Goal: Browse casually: Explore the website without a specific task or goal

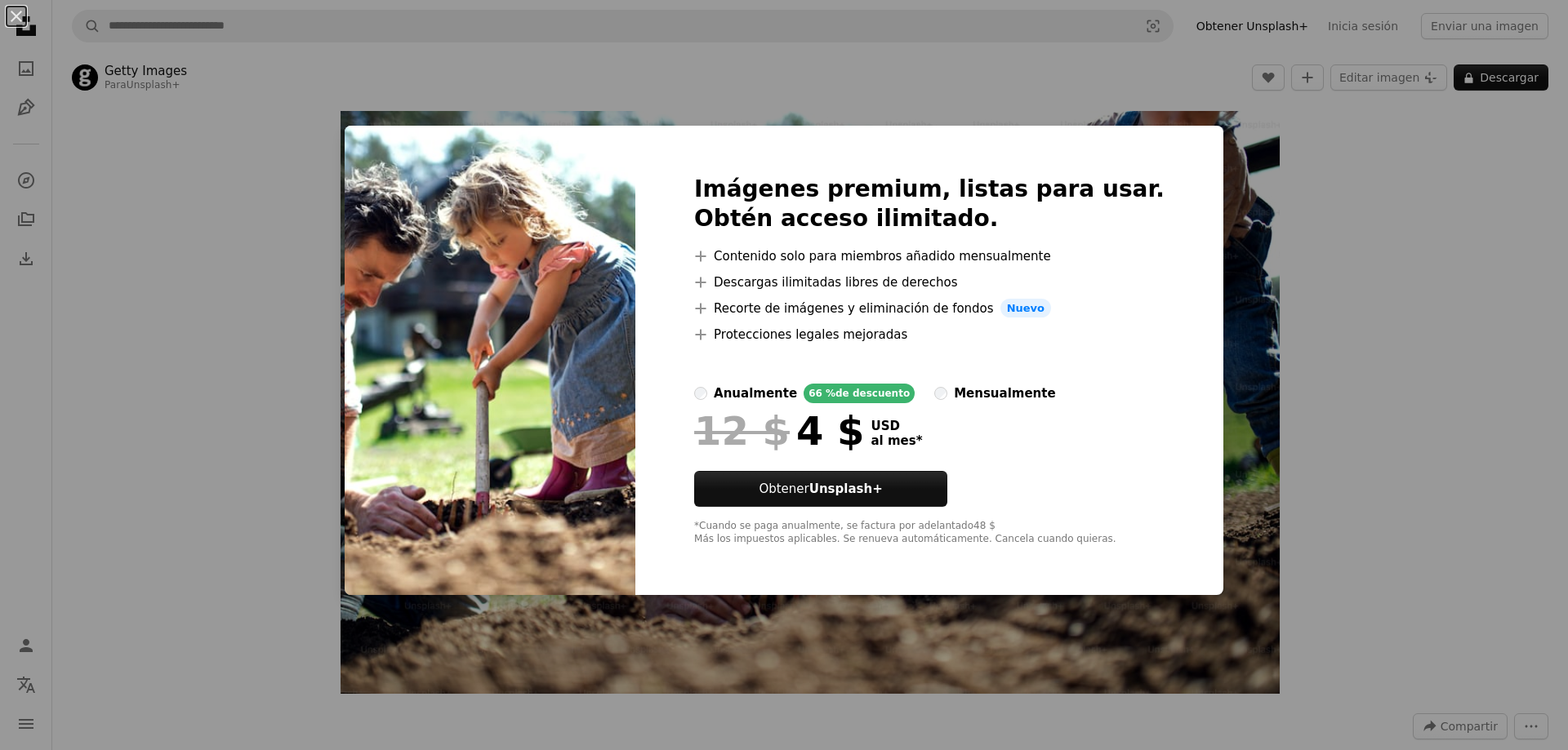
click at [1362, 200] on div "An X shape Imágenes premium, listas para usar. Obtén acceso ilimitado. A plus s…" at bounding box center [784, 375] width 1568 height 750
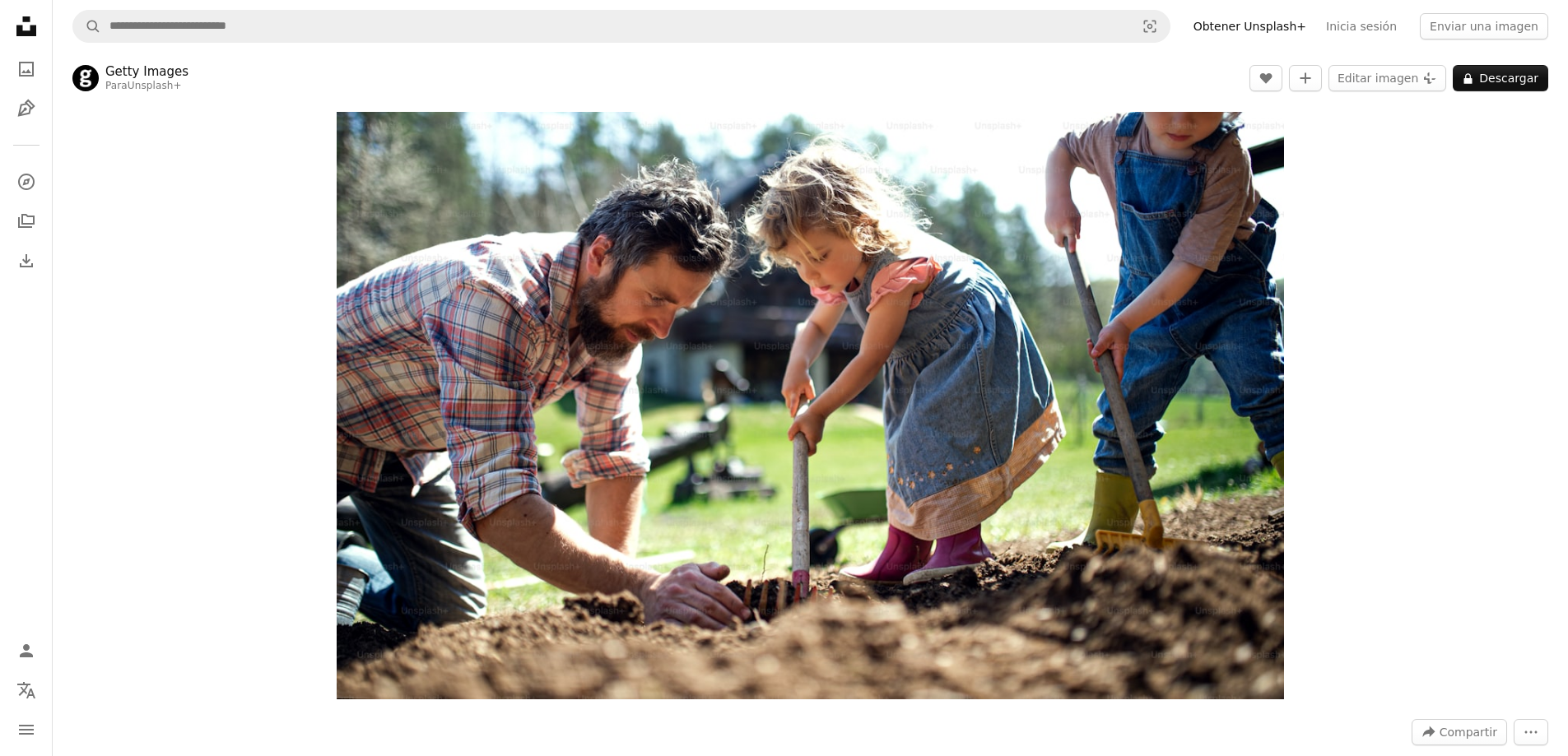
click at [1355, 402] on div "Zoom in" at bounding box center [810, 406] width 1516 height 604
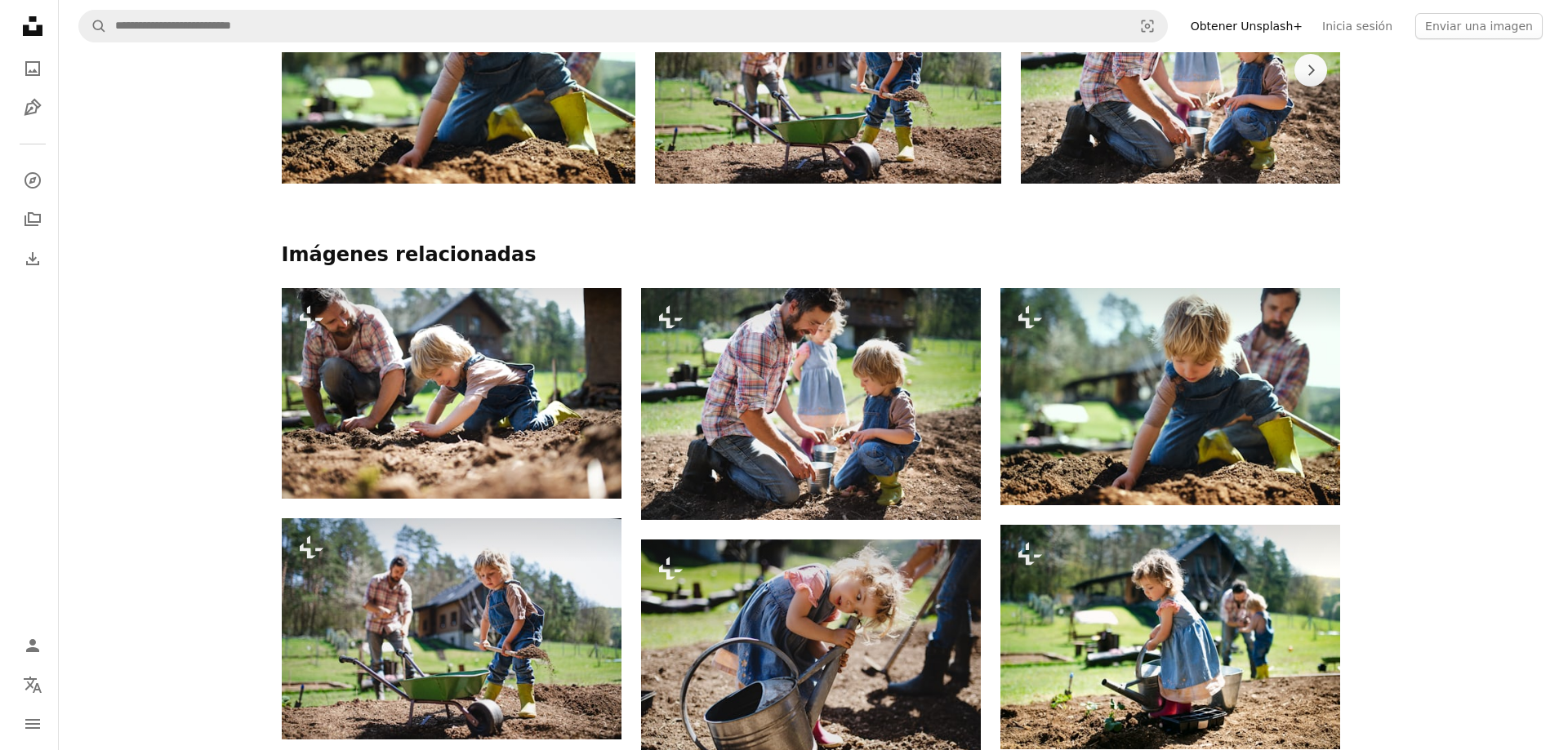
scroll to position [1143, 0]
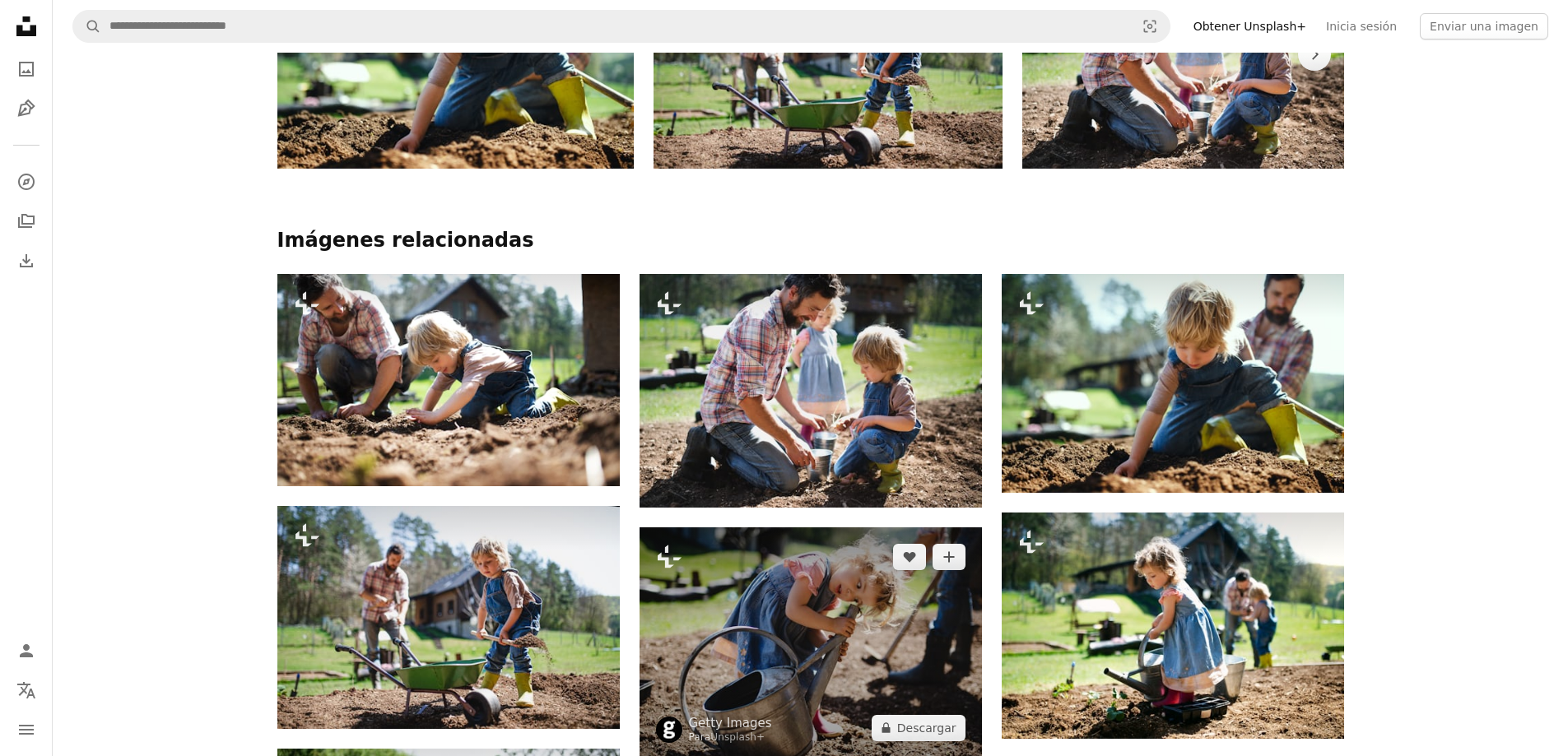
click at [849, 589] on img at bounding box center [810, 643] width 342 height 231
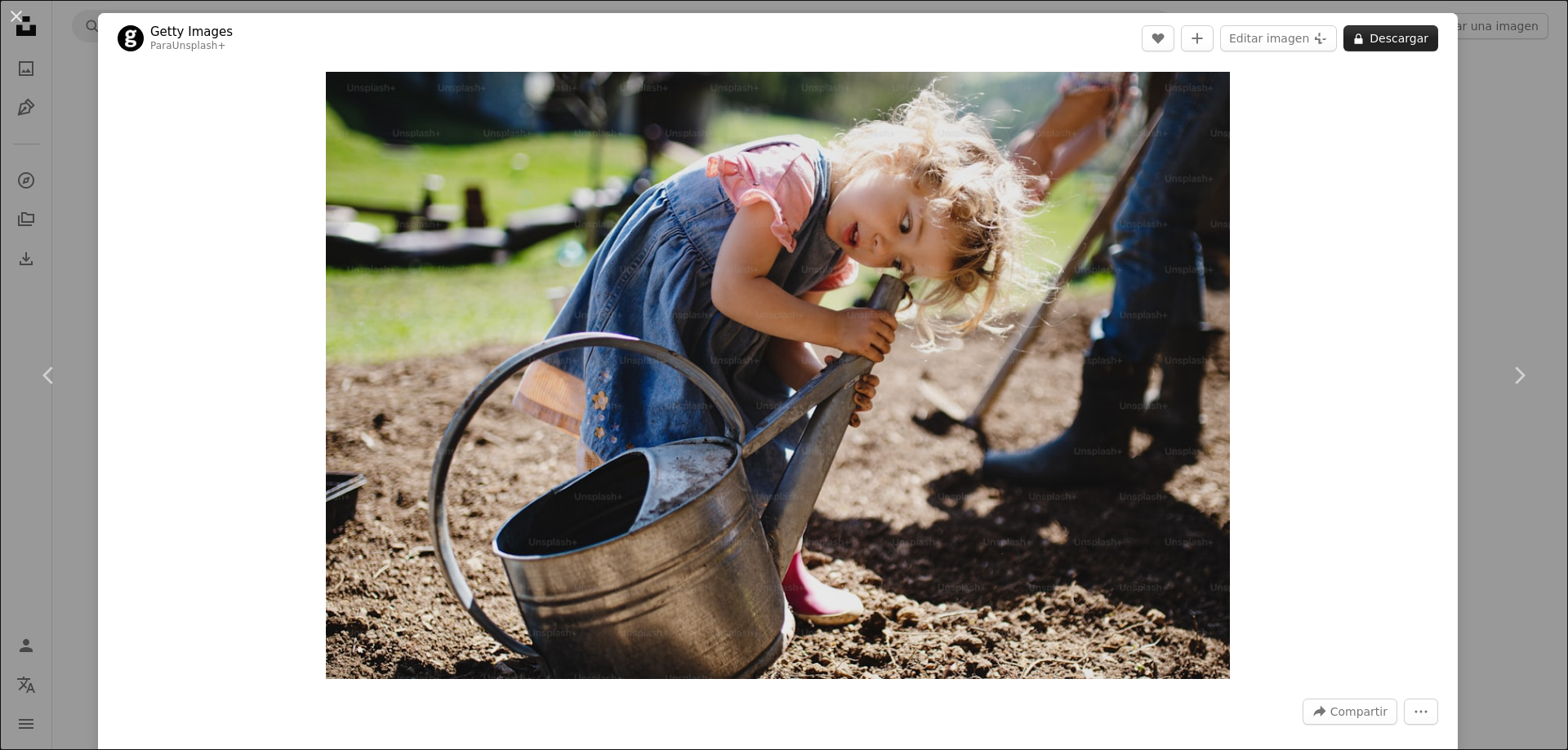
click at [1368, 43] on button "A lock Descargar" at bounding box center [1391, 38] width 95 height 26
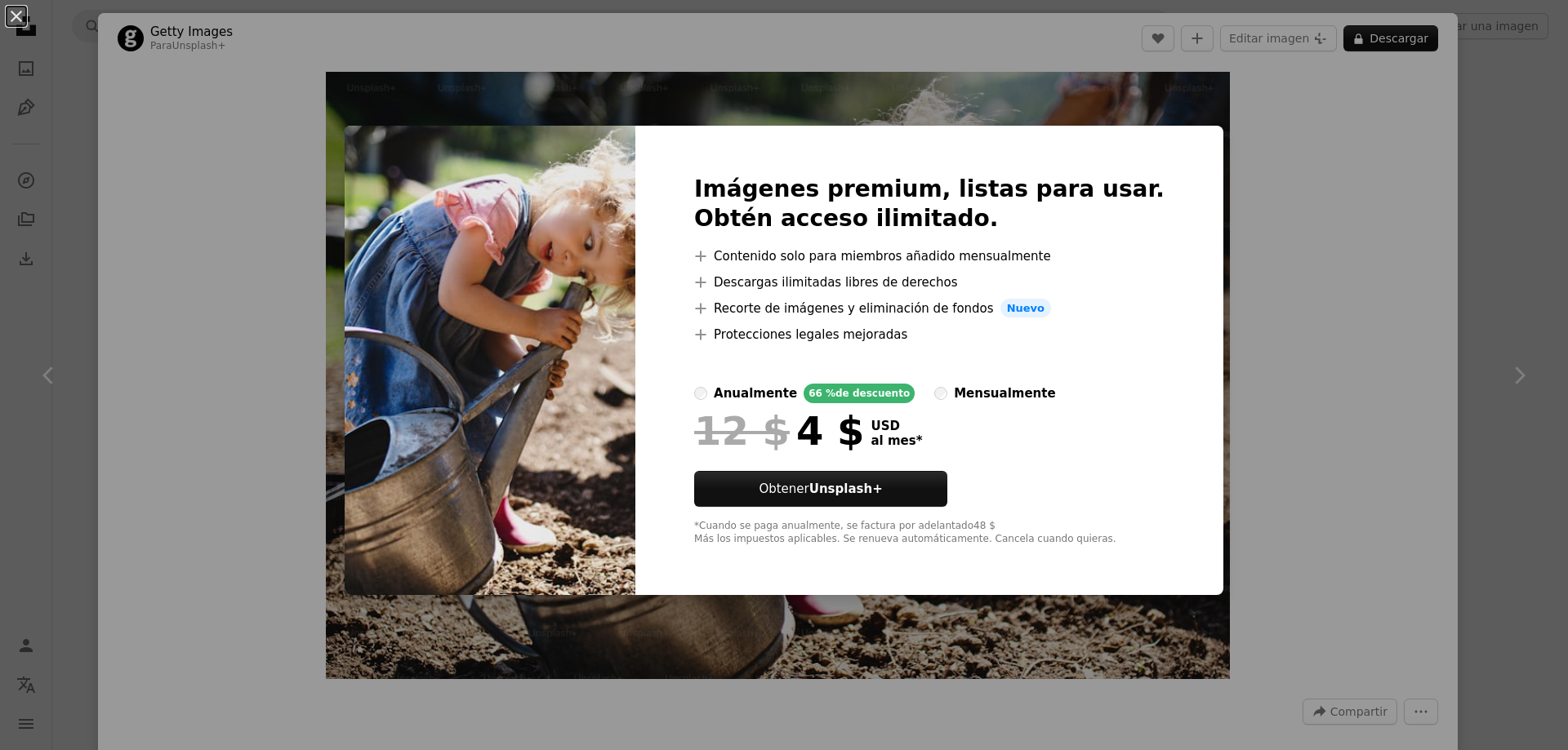
click at [1342, 109] on div "An X shape Imágenes premium, listas para usar. Obtén acceso ilimitado. A plus s…" at bounding box center [784, 375] width 1568 height 750
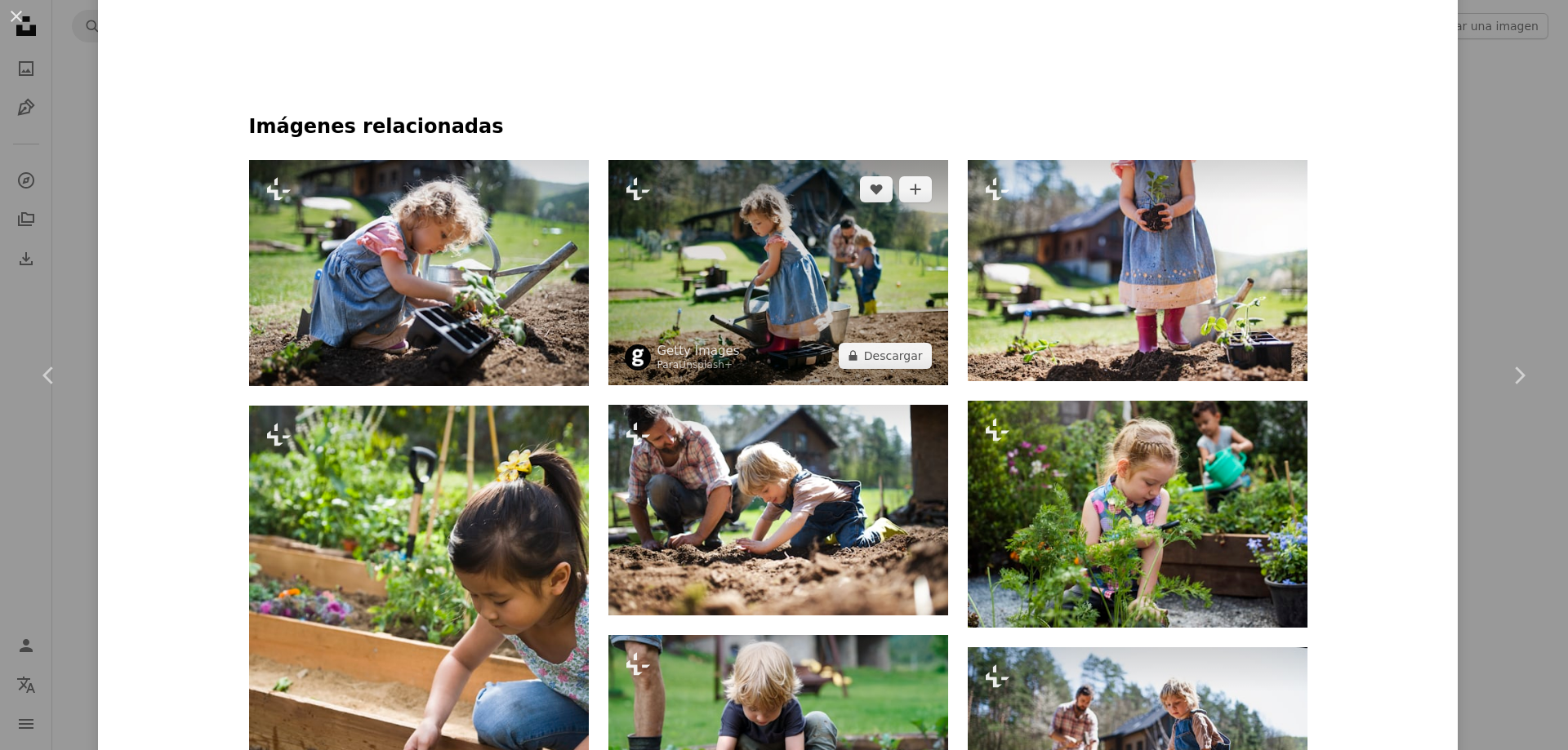
scroll to position [1143, 0]
click at [807, 302] on img at bounding box center [778, 271] width 340 height 225
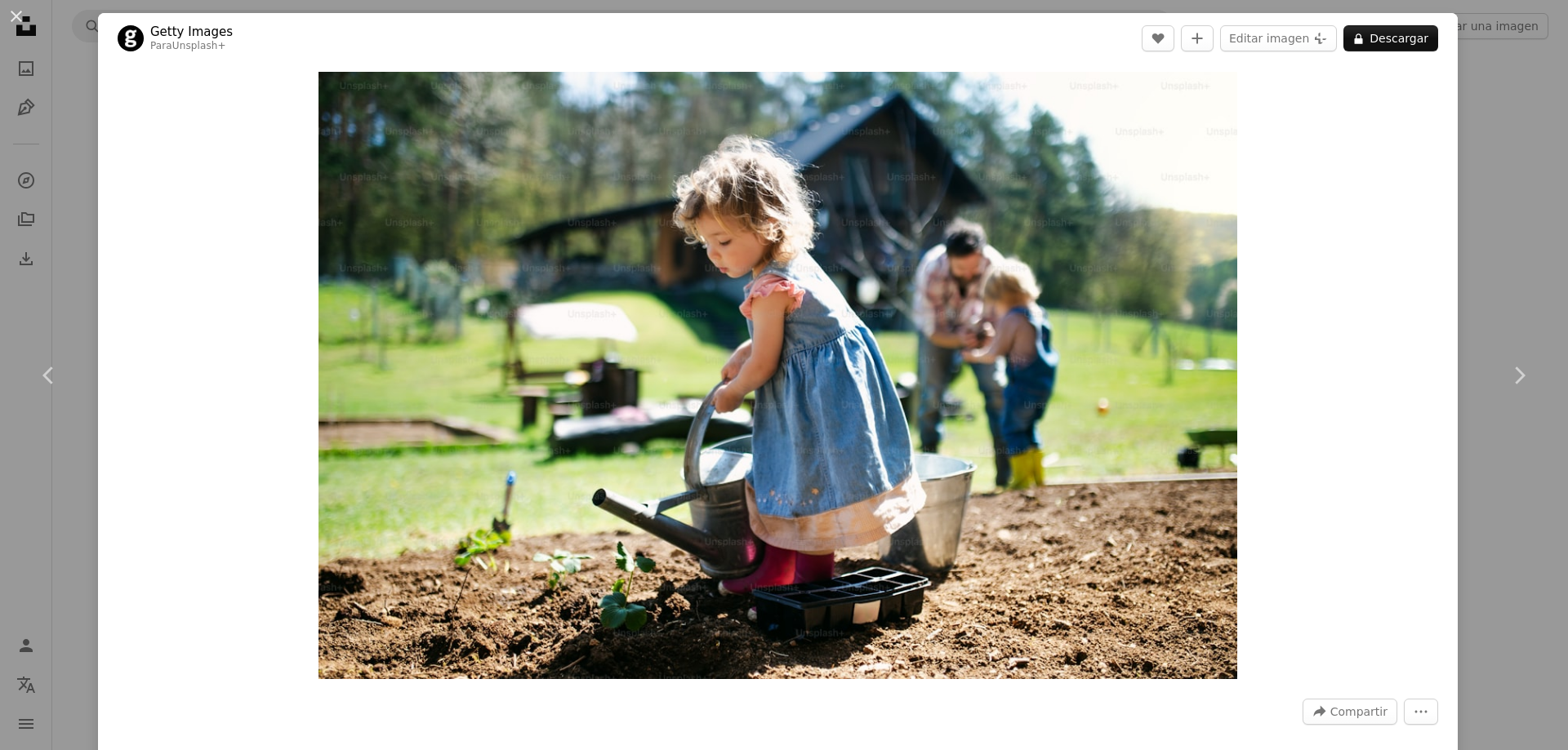
click at [1471, 57] on div "An X shape Chevron left Chevron right Getty Images Para Unsplash+ A heart A plu…" at bounding box center [784, 375] width 1568 height 750
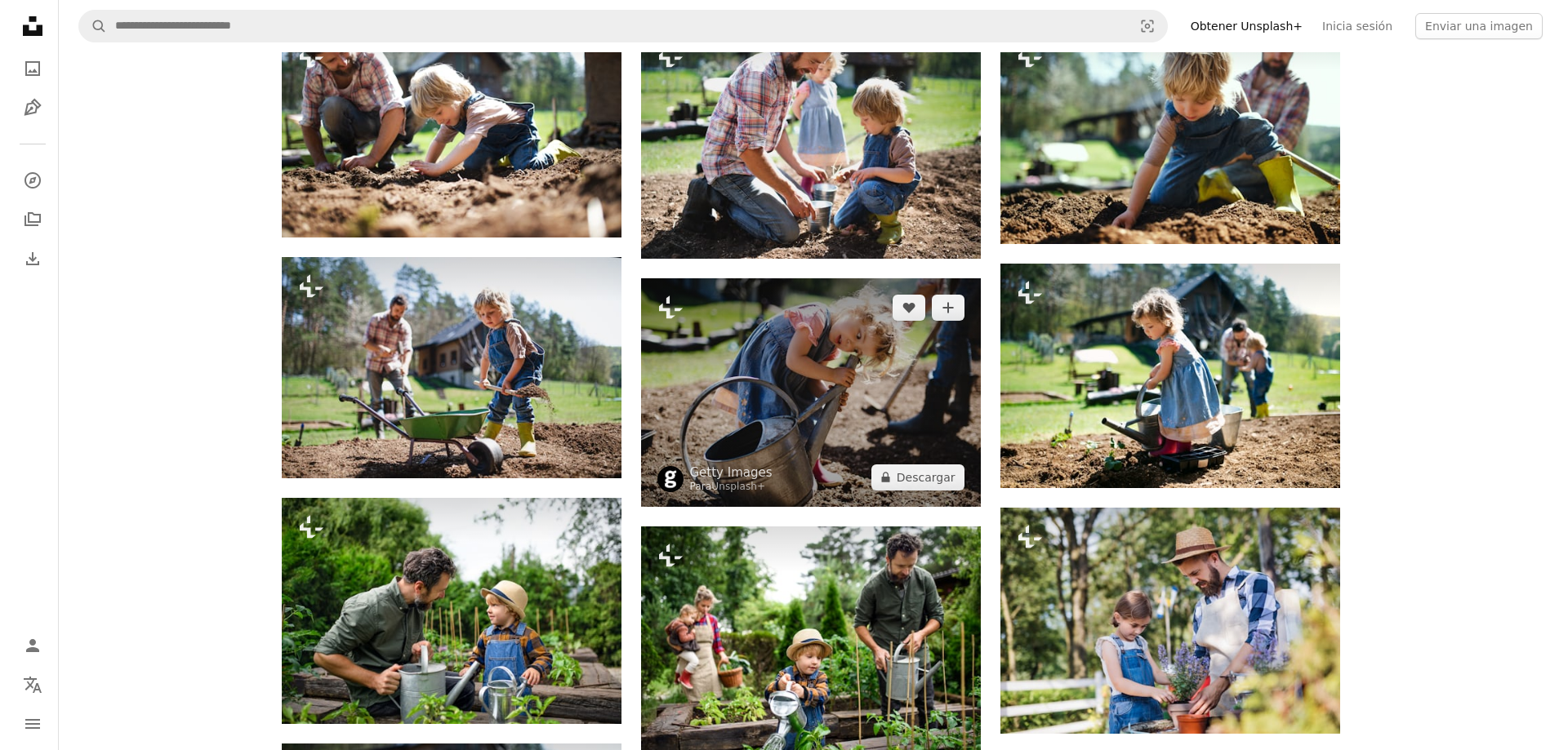
scroll to position [1306, 0]
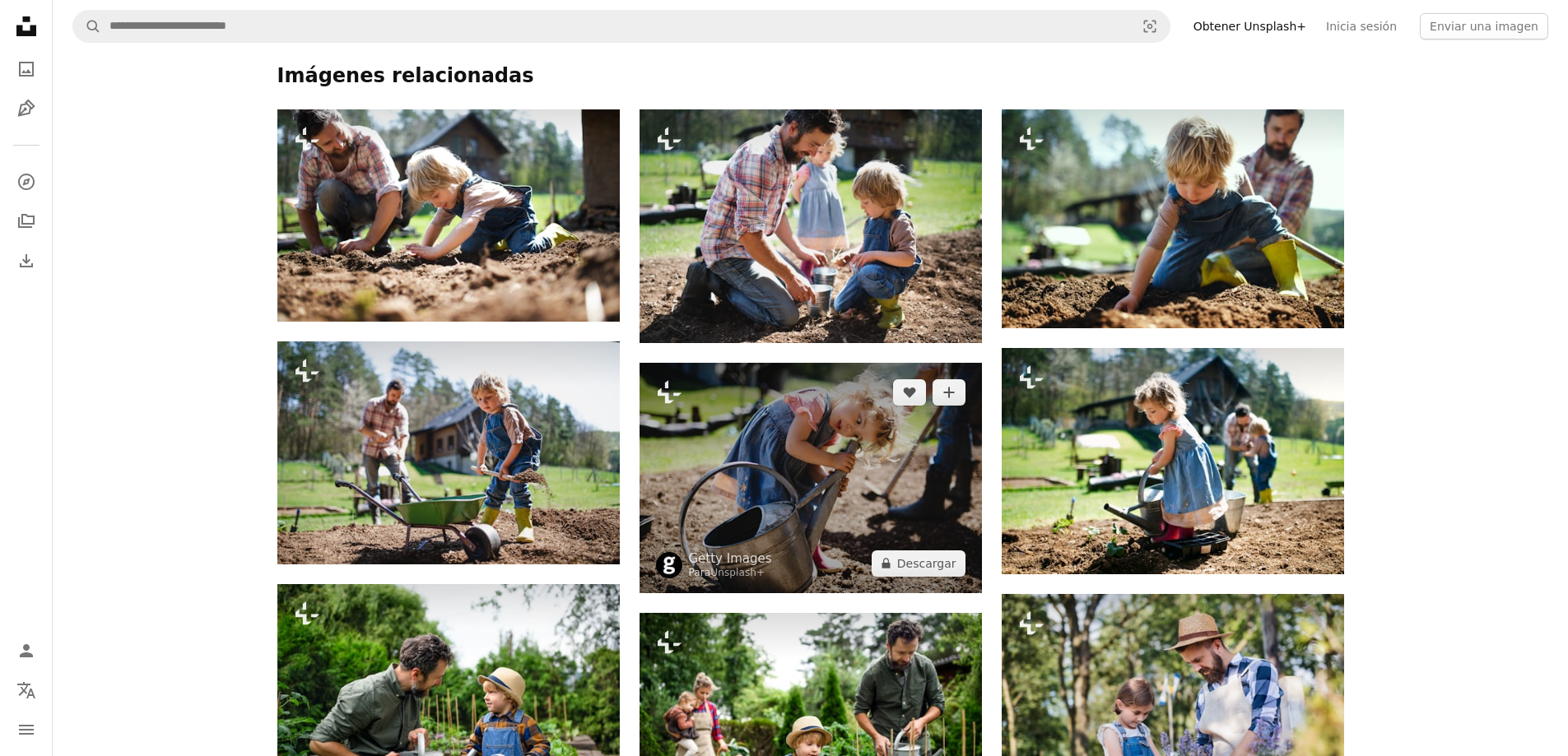
click at [835, 363] on img at bounding box center [810, 478] width 342 height 231
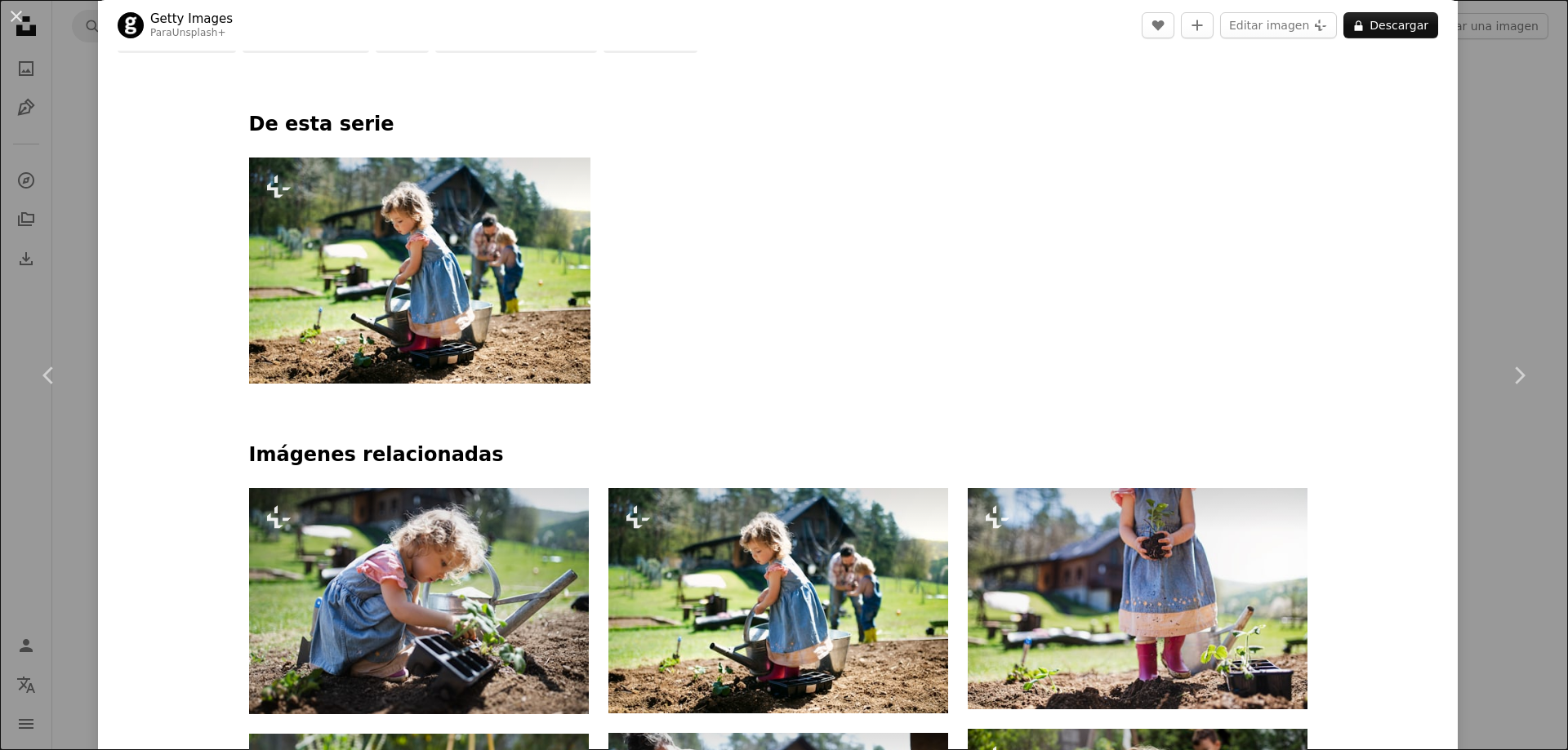
scroll to position [817, 0]
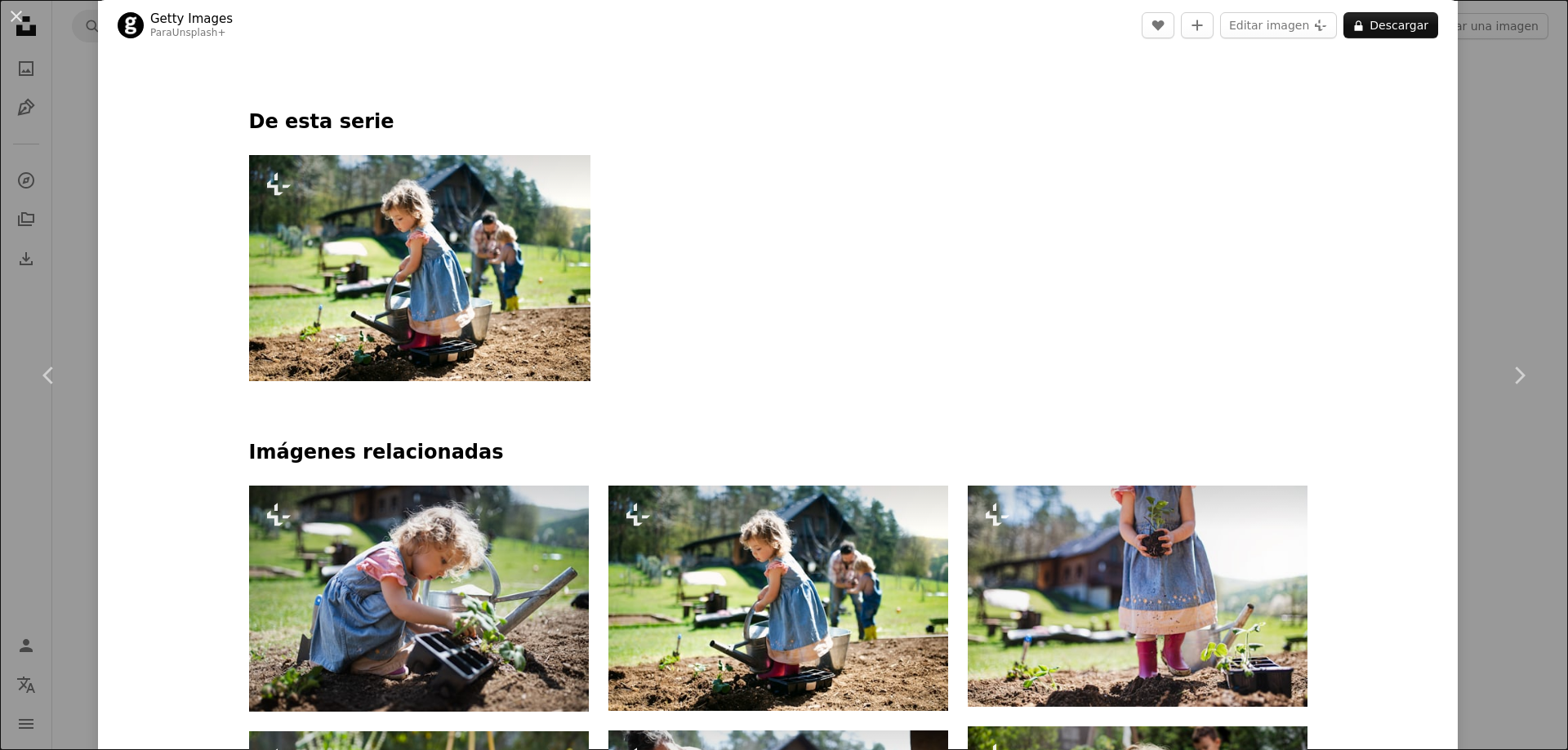
click at [451, 302] on img at bounding box center [420, 269] width 342 height 226
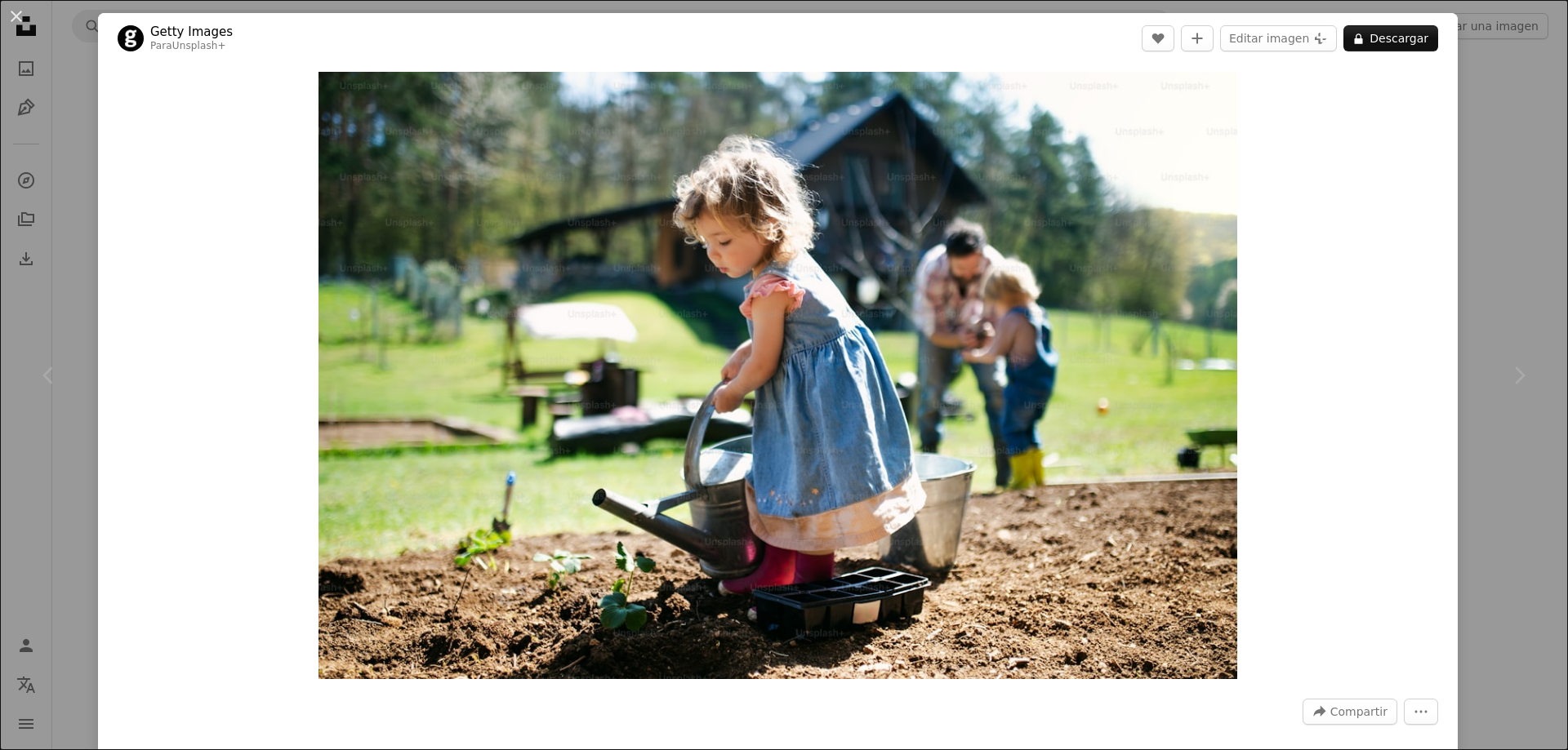
click at [1293, 357] on div "Zoom in" at bounding box center [777, 376] width 1360 height 624
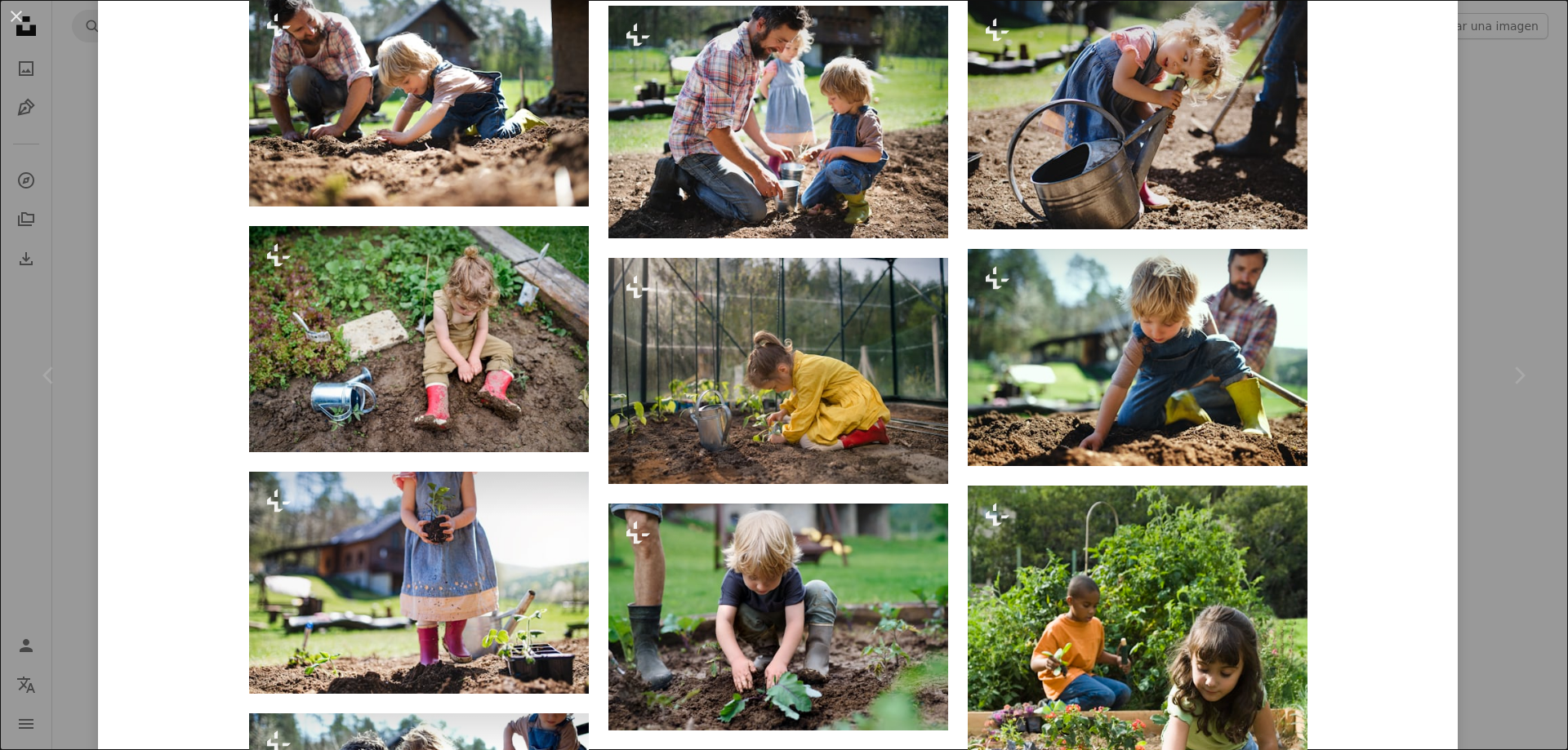
scroll to position [1451, 0]
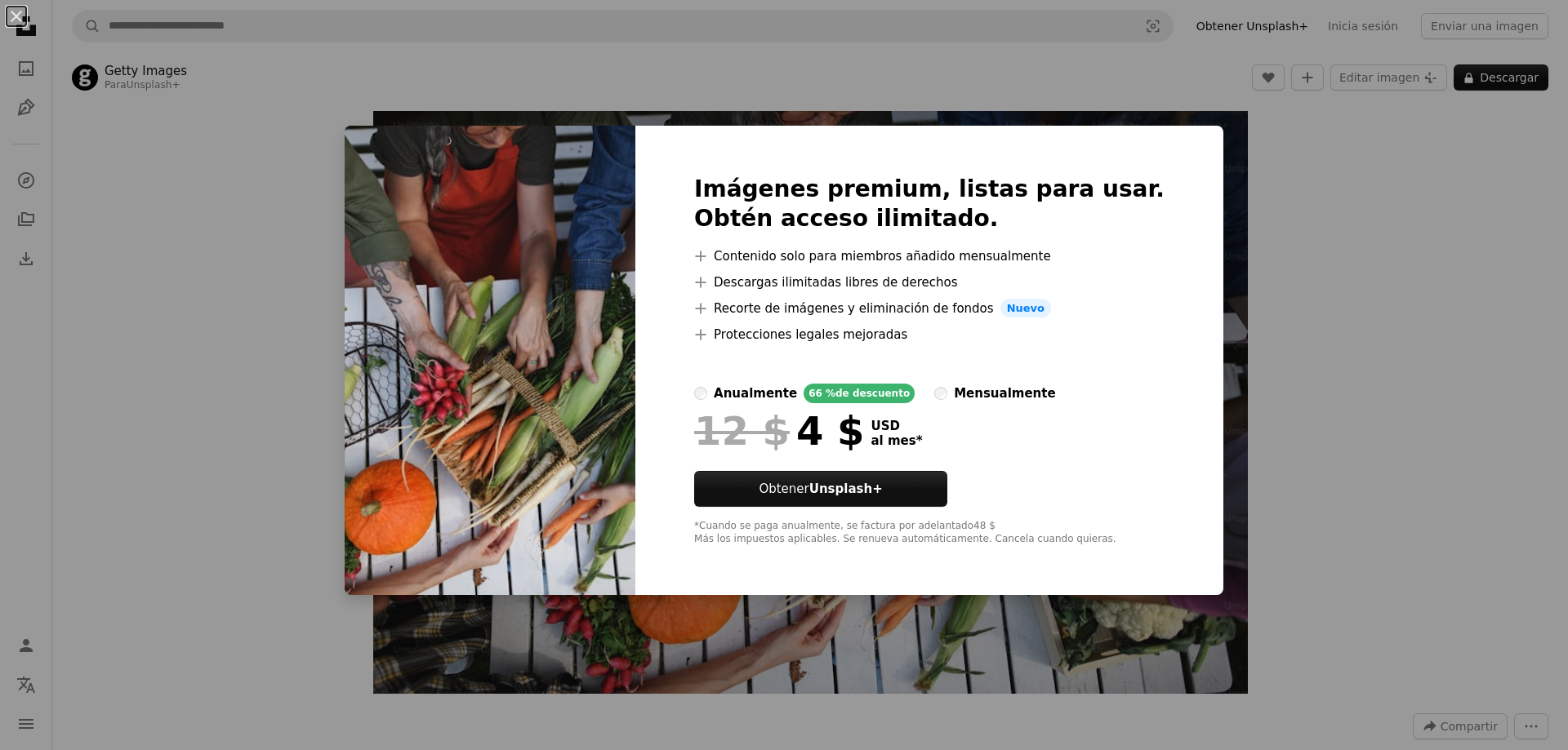
click at [1405, 192] on div "An X shape Imágenes premium, listas para usar. Obtén acceso ilimitado. A plus s…" at bounding box center [784, 375] width 1568 height 750
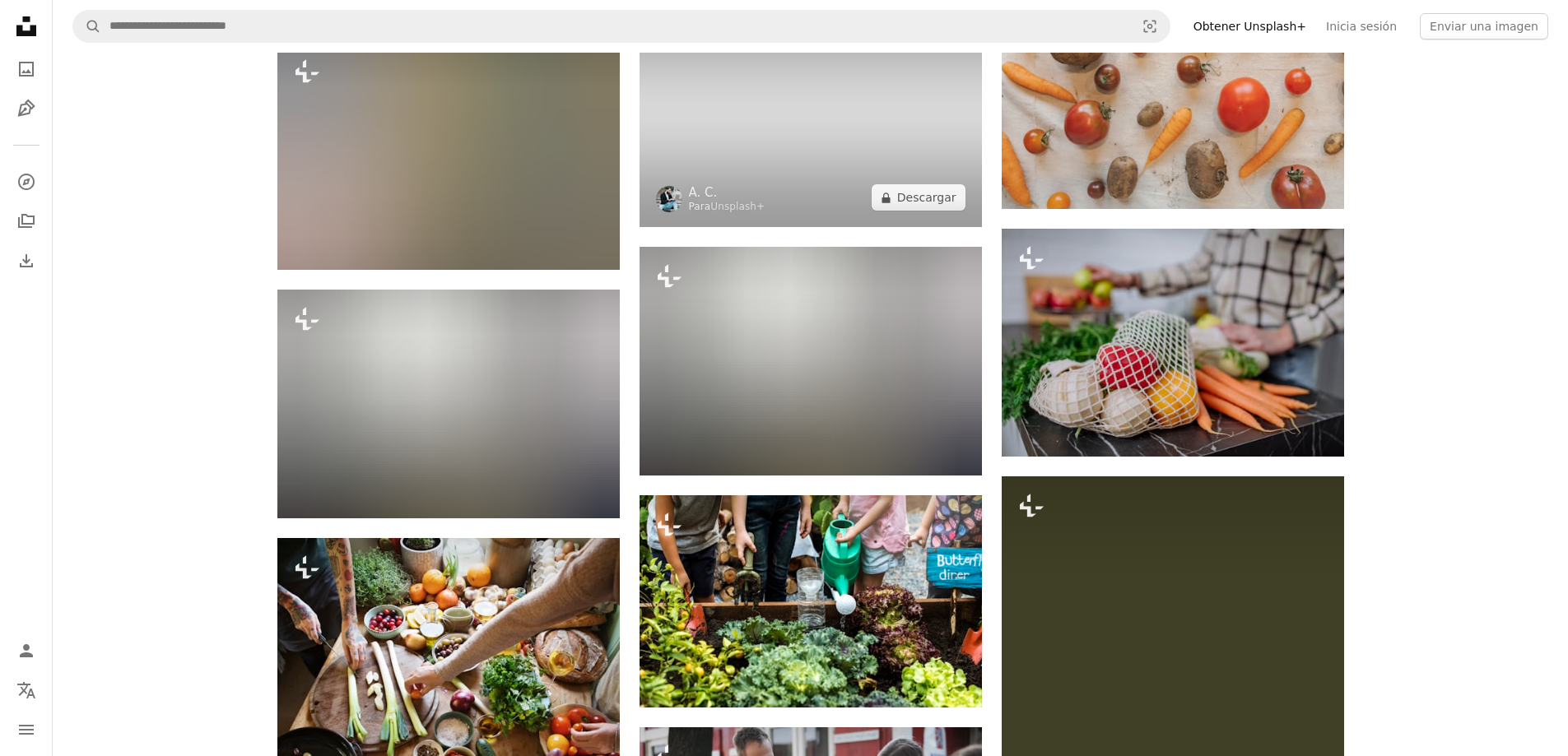
scroll to position [3457, 0]
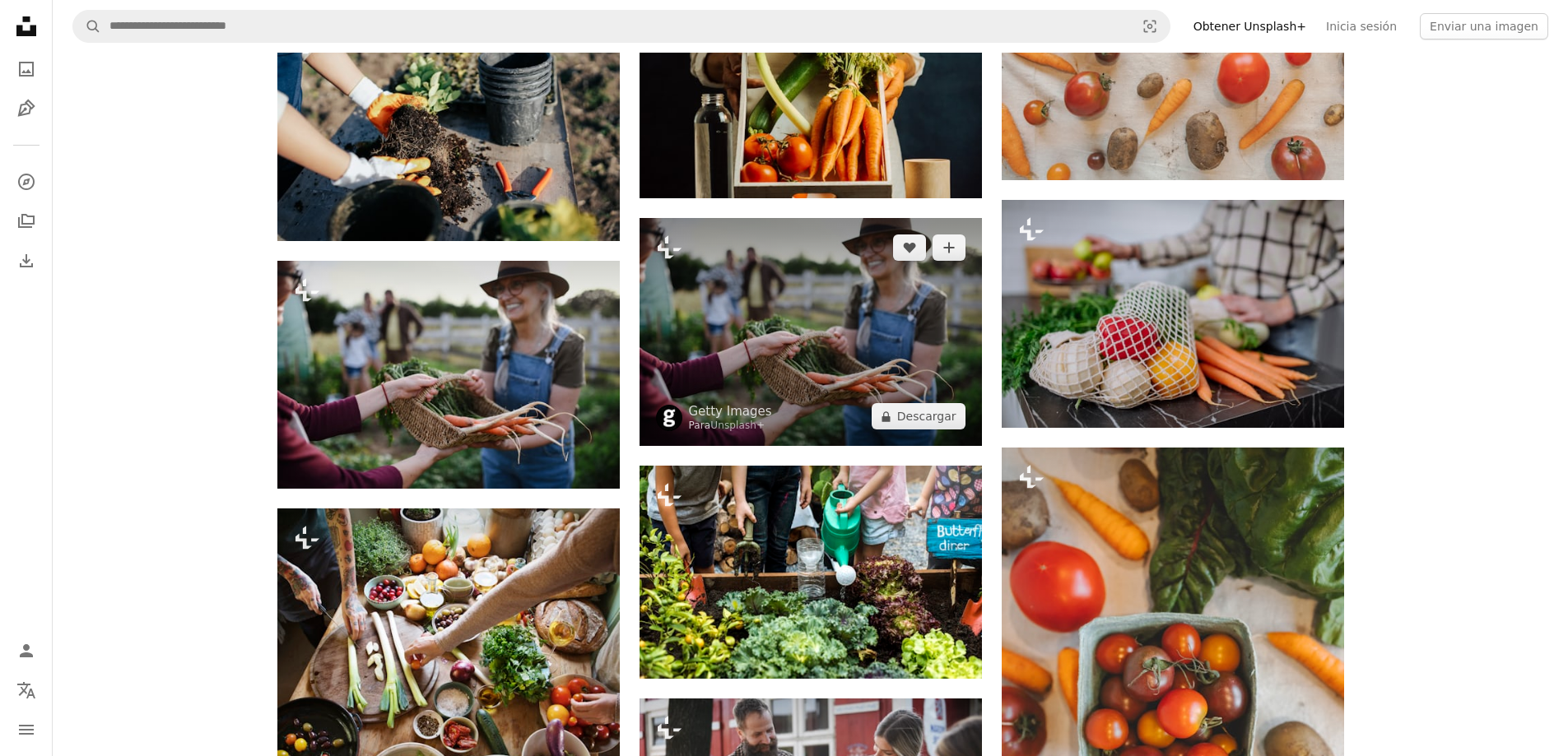
click at [859, 329] on img at bounding box center [810, 332] width 342 height 228
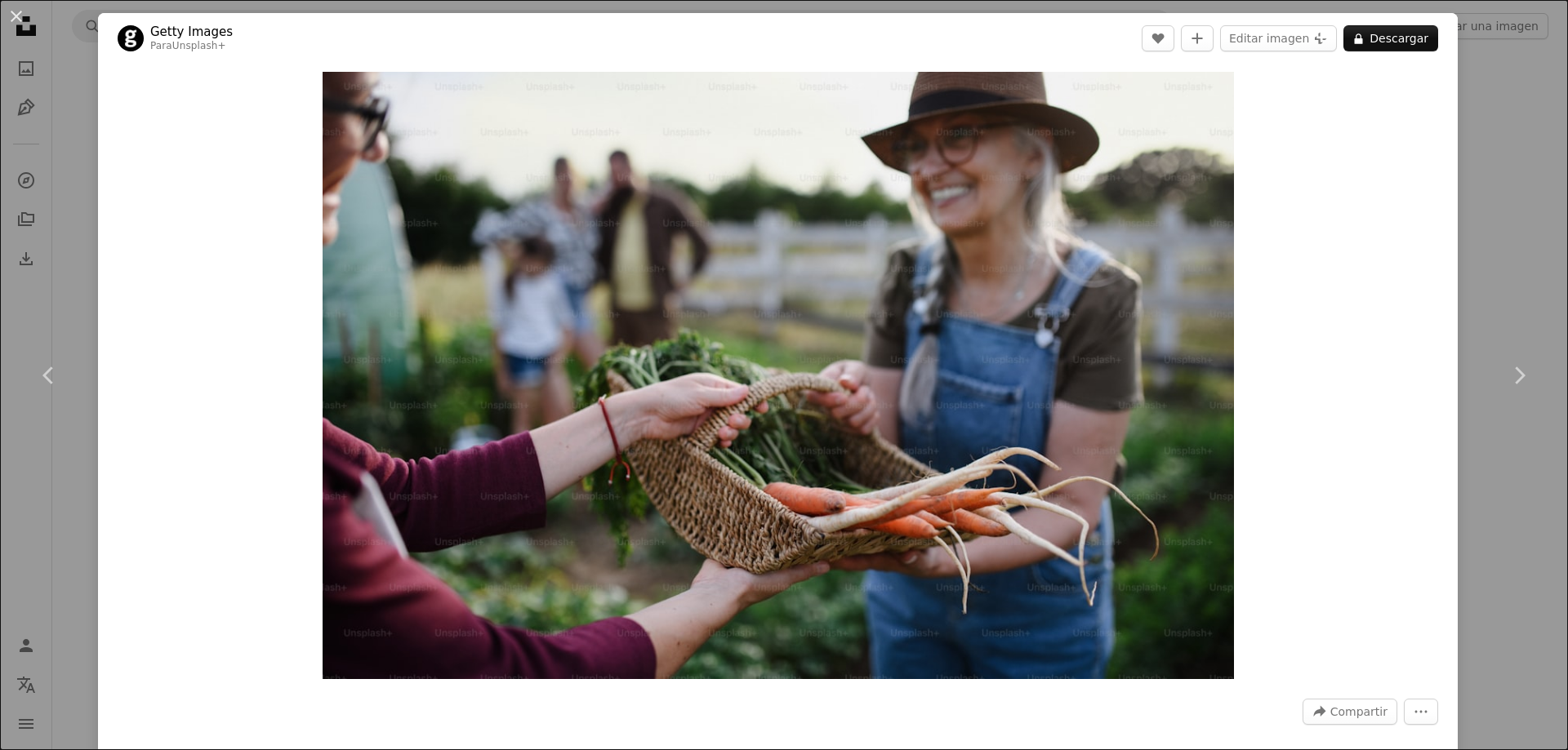
click at [1537, 154] on div "An X shape Chevron left Chevron right Getty Images Para Unsplash+ A heart A plu…" at bounding box center [784, 375] width 1568 height 750
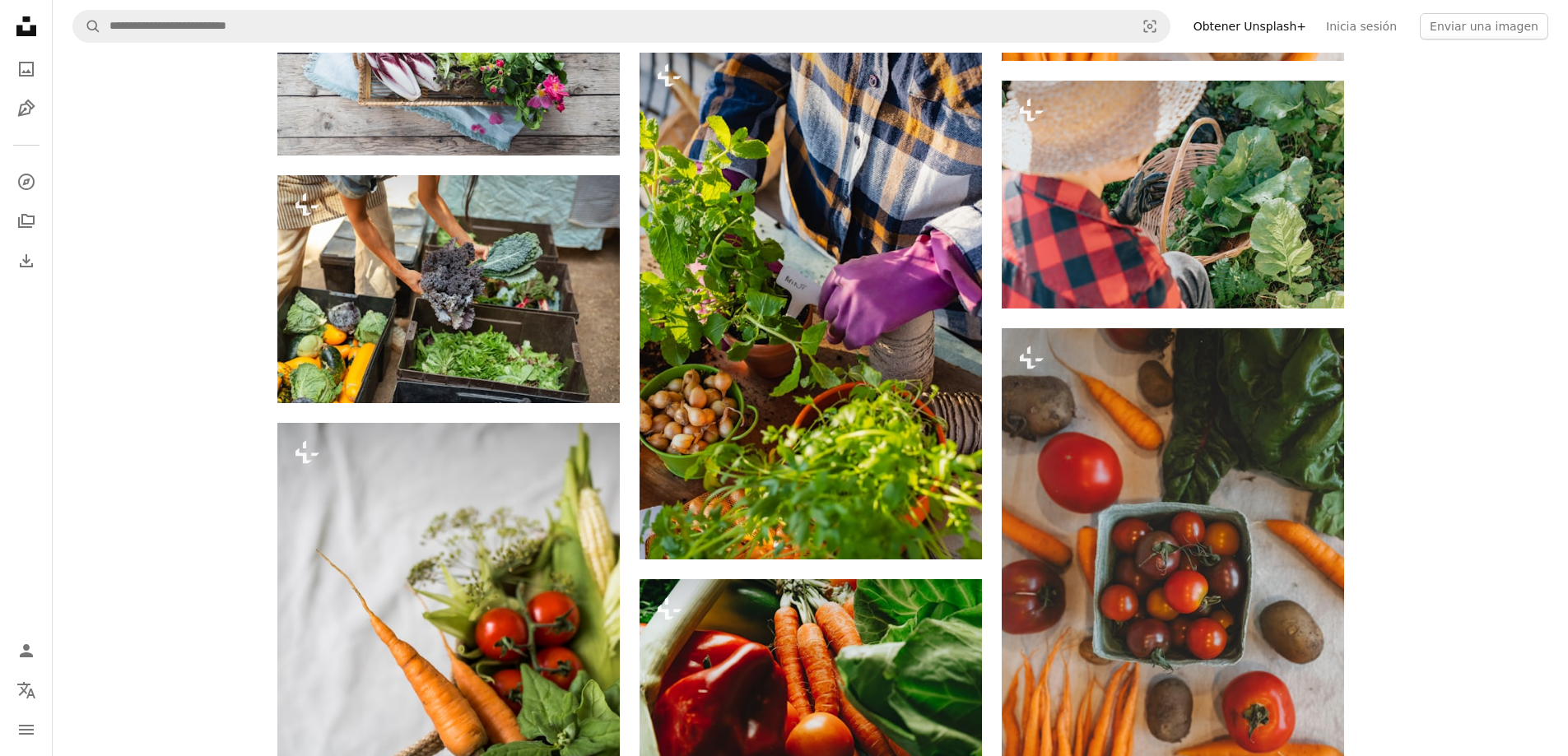
scroll to position [4362, 0]
